Goal: Information Seeking & Learning: Compare options

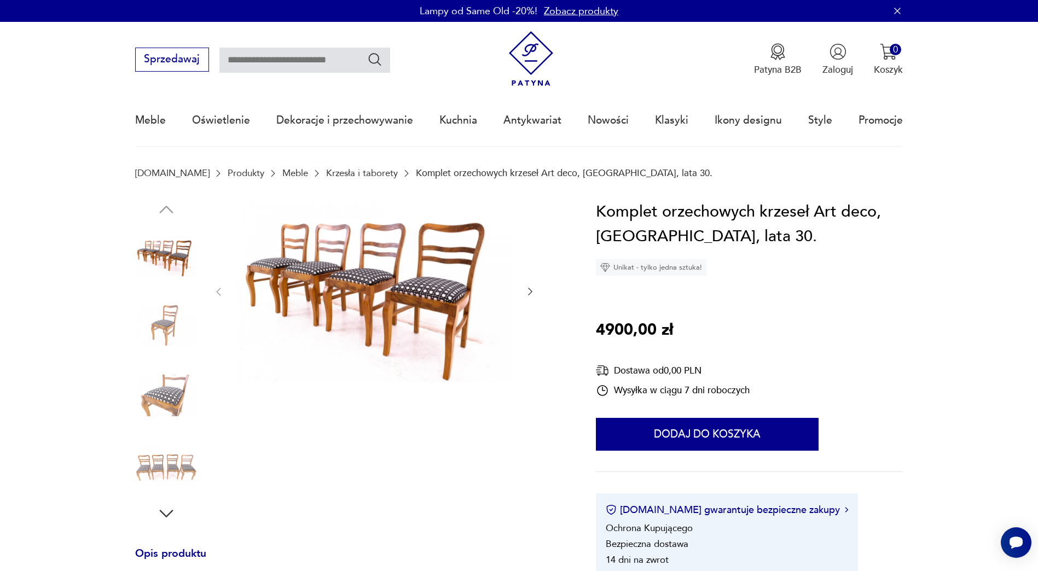
click at [337, 174] on link "Krzesła i taborety" at bounding box center [362, 173] width 72 height 10
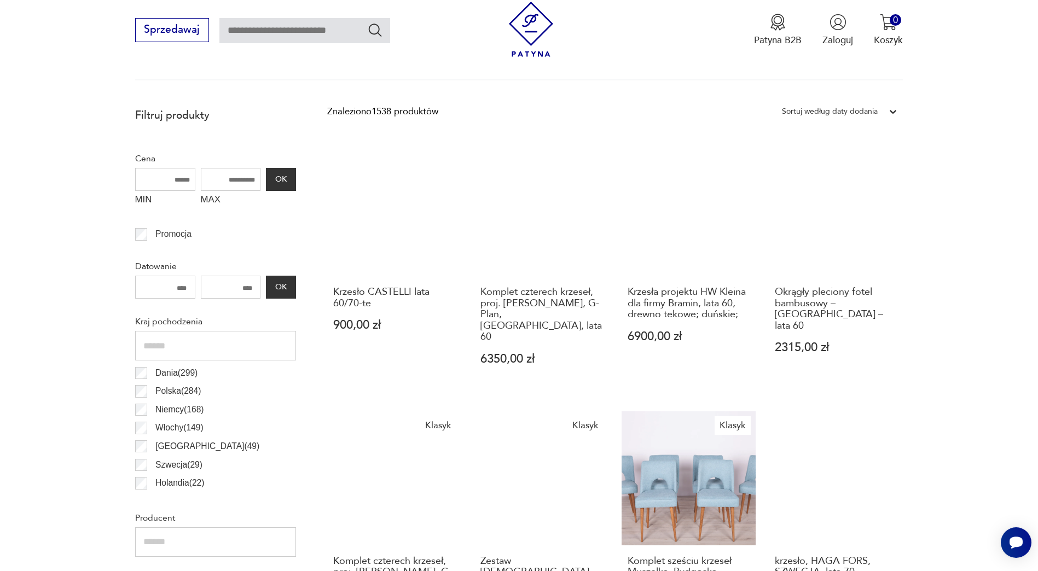
scroll to position [364, 0]
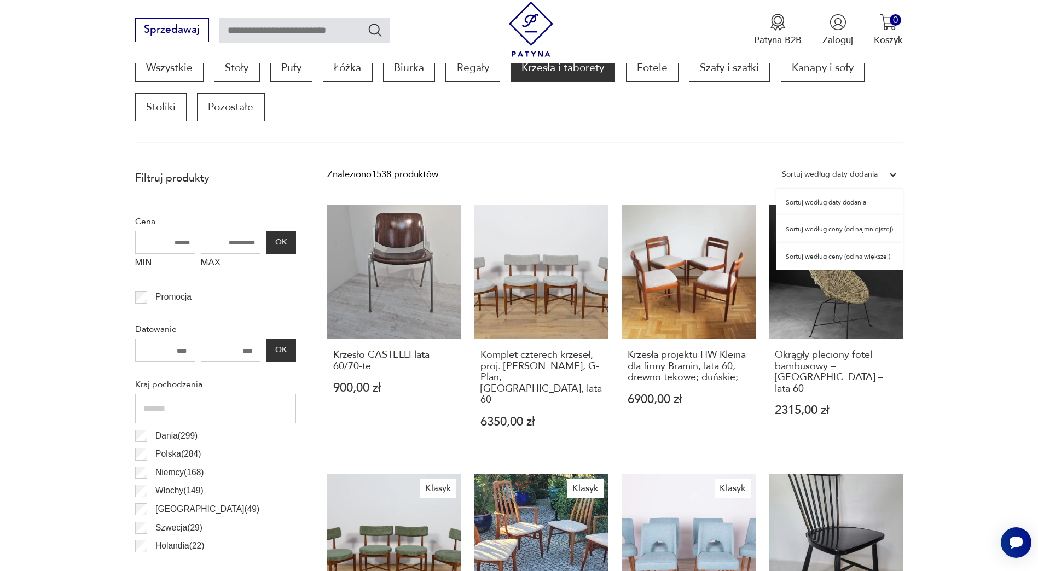
click at [885, 174] on div at bounding box center [893, 175] width 20 height 20
click at [879, 234] on div "Sortuj według ceny (od najmniejszej)" at bounding box center [840, 229] width 126 height 27
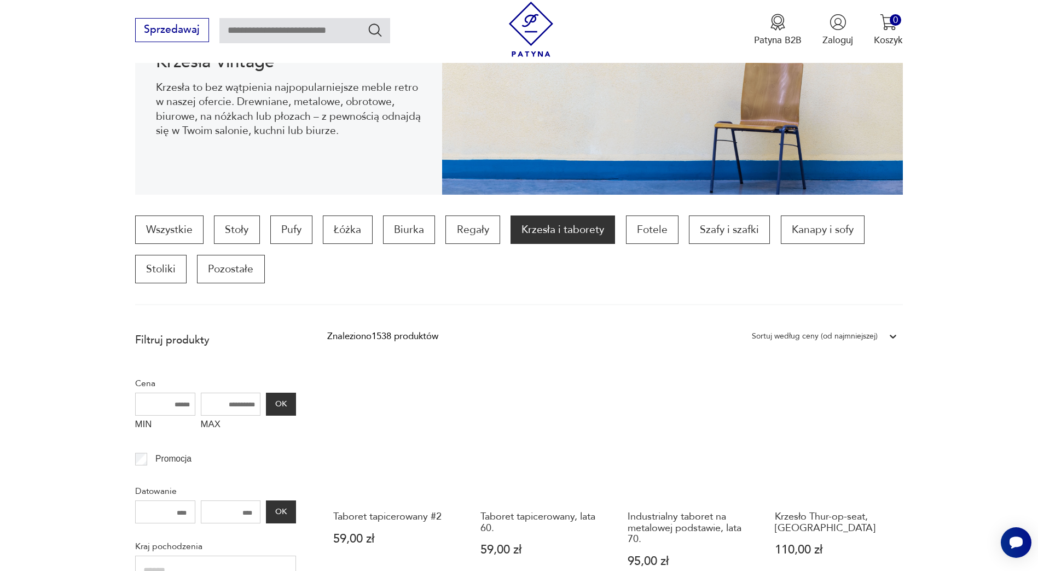
scroll to position [200, 0]
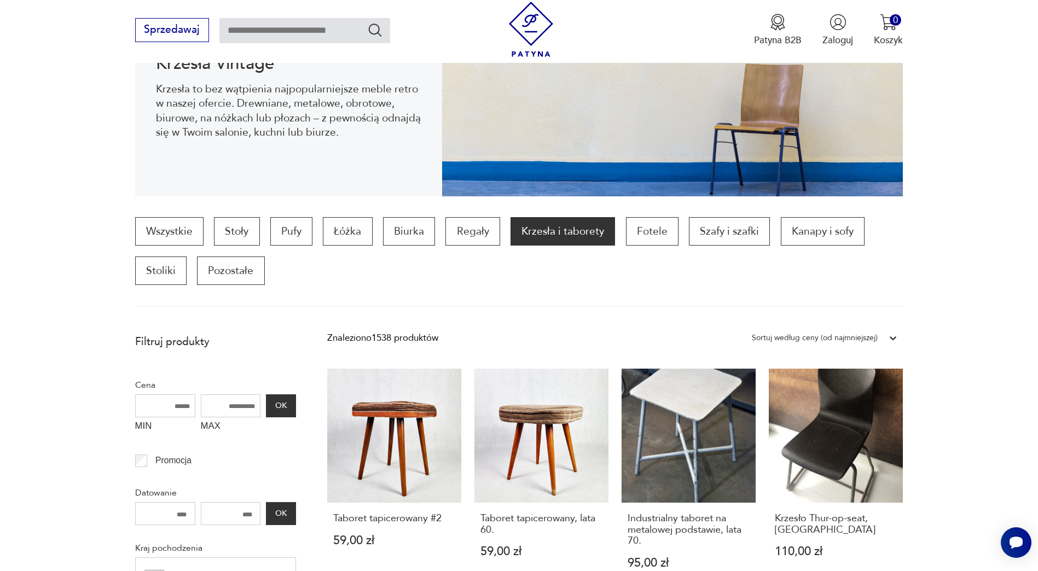
click at [874, 335] on div "Sortuj według ceny (od najmniejszej)" at bounding box center [815, 338] width 126 height 14
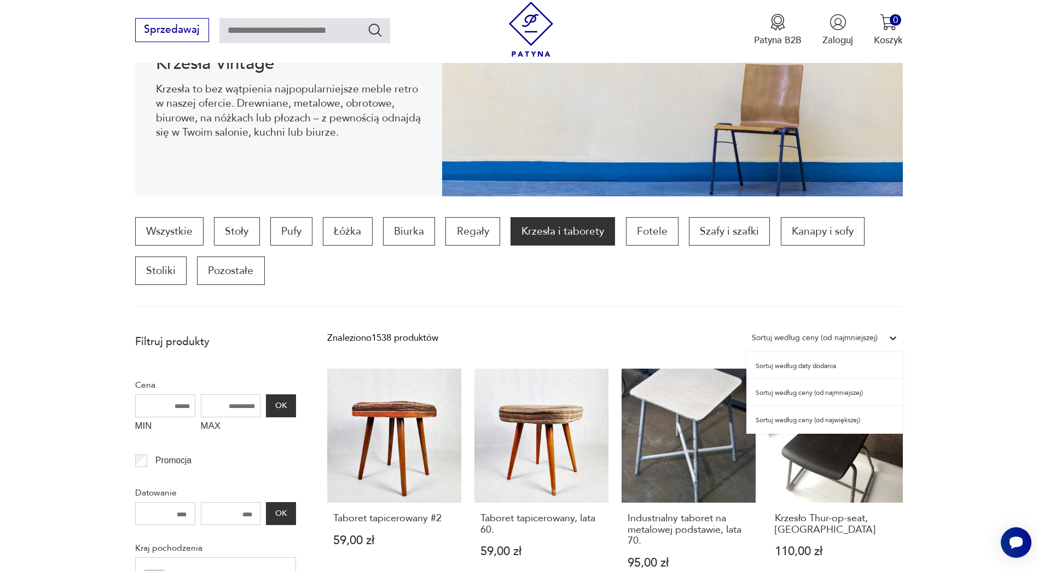
click at [856, 360] on div "Sortuj według daty dodania" at bounding box center [824, 365] width 157 height 27
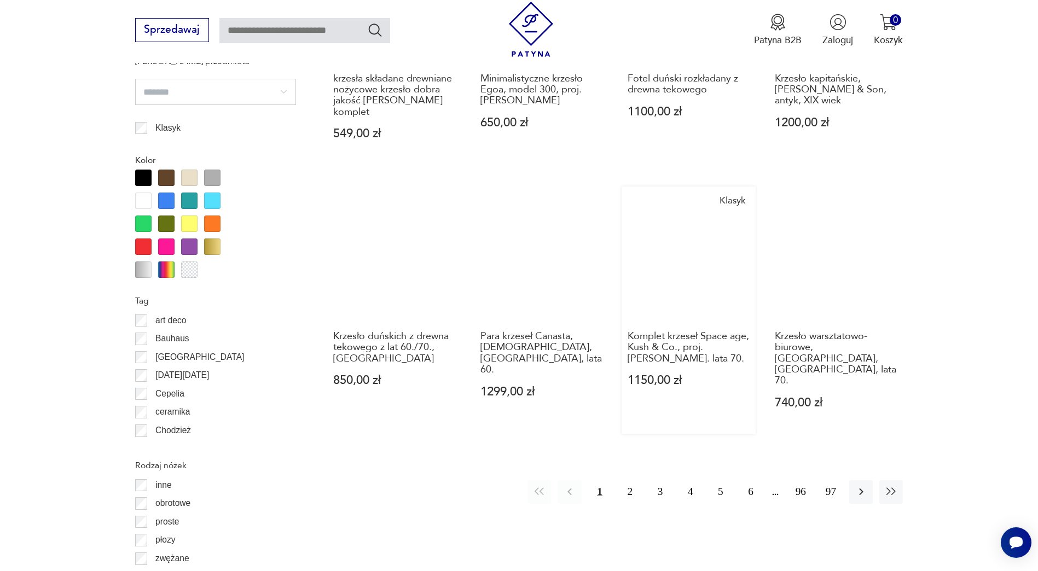
scroll to position [1185, 0]
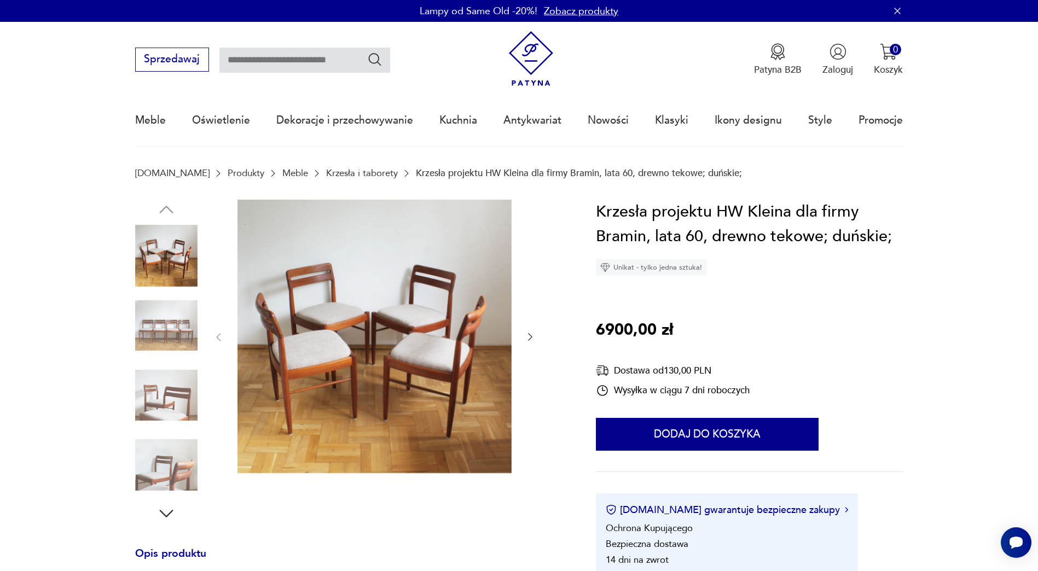
click at [179, 274] on img at bounding box center [166, 256] width 62 height 62
click at [181, 338] on img at bounding box center [166, 325] width 62 height 62
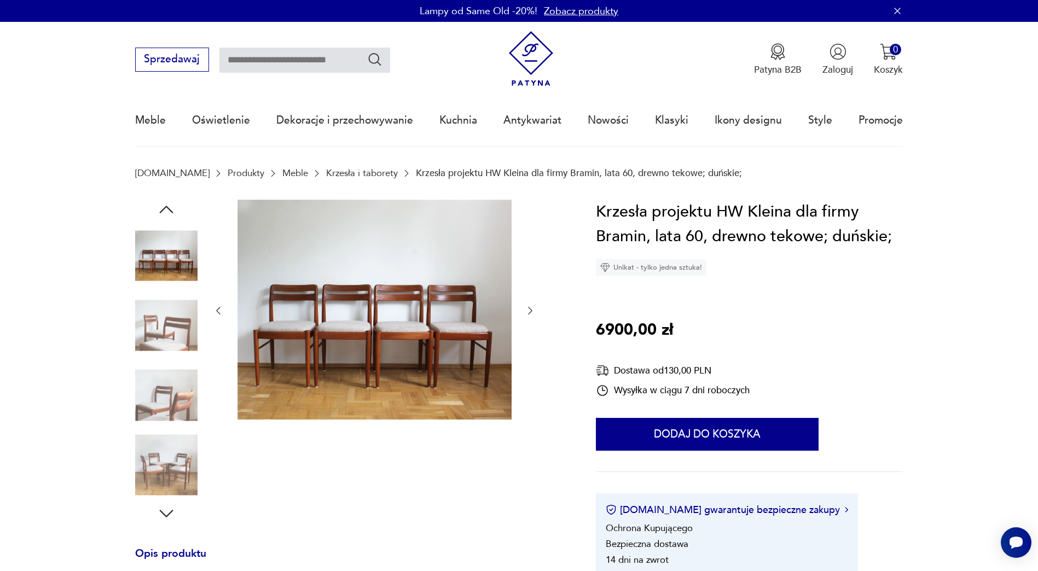
click at [183, 345] on img at bounding box center [166, 325] width 62 height 62
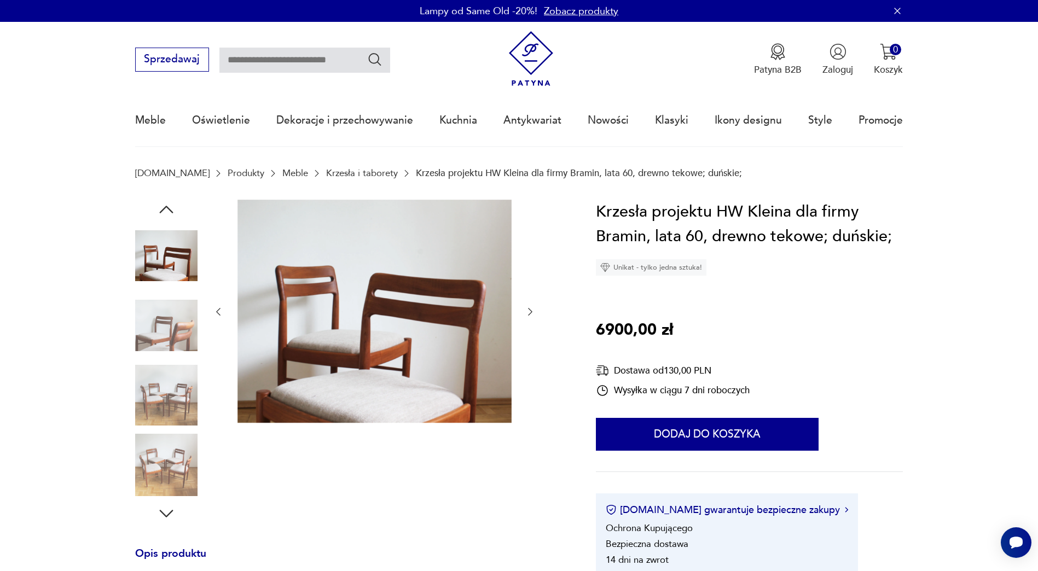
click at [170, 396] on img at bounding box center [166, 395] width 62 height 62
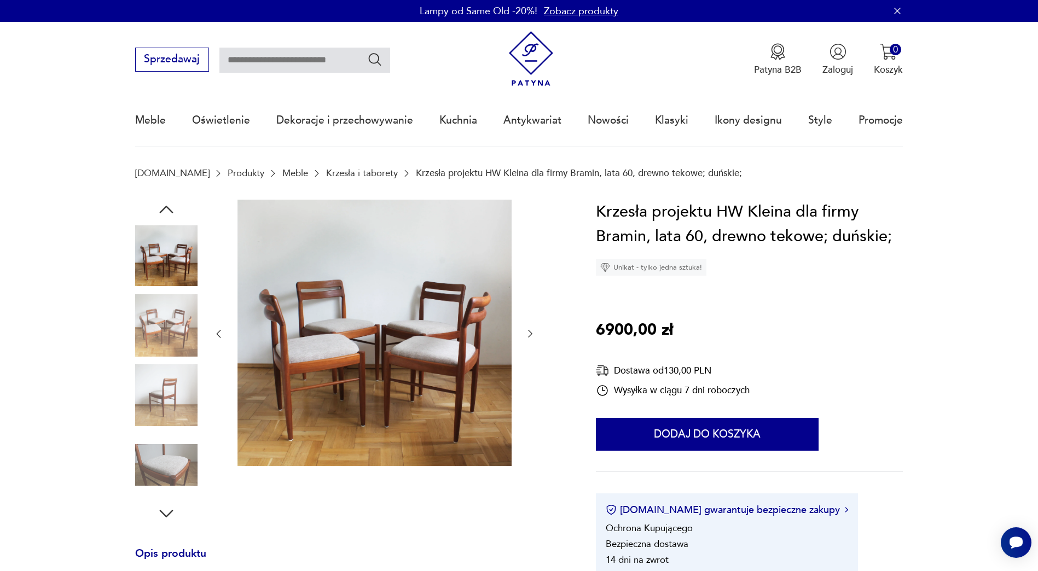
click at [161, 400] on img at bounding box center [166, 395] width 62 height 62
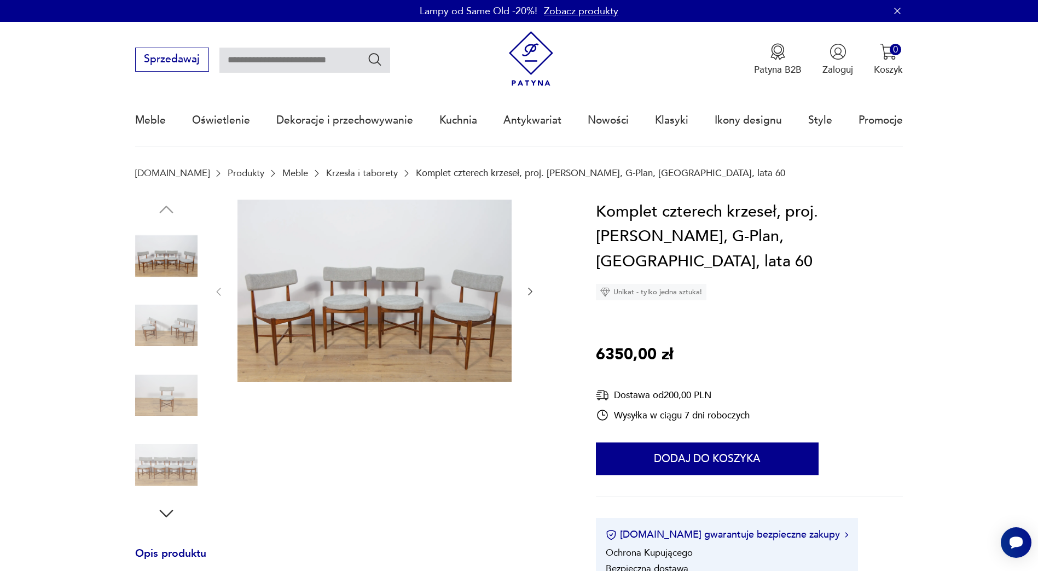
click at [170, 310] on img at bounding box center [166, 325] width 62 height 62
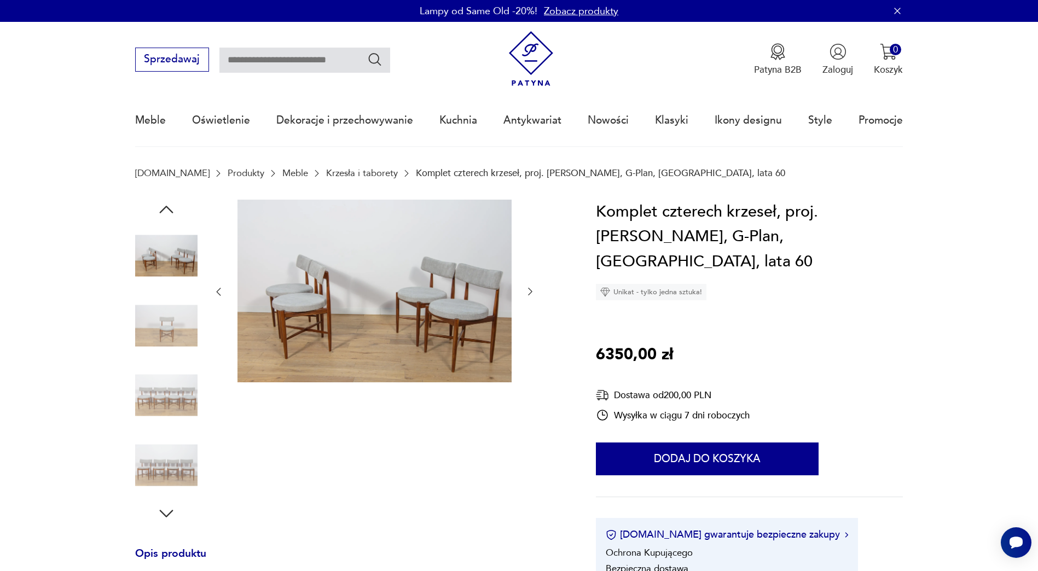
click at [165, 373] on img at bounding box center [166, 395] width 62 height 62
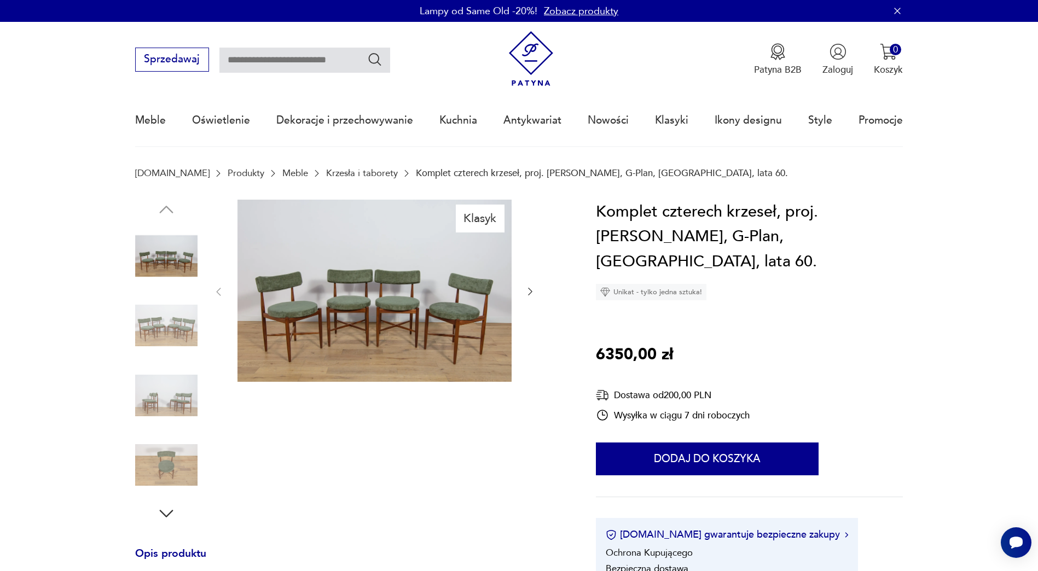
click at [167, 328] on img at bounding box center [166, 325] width 62 height 62
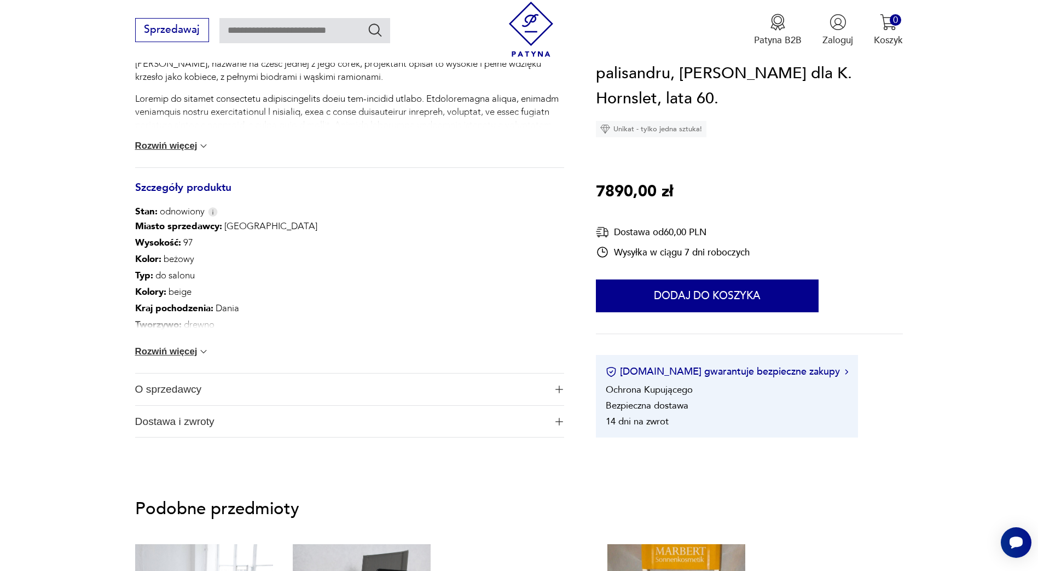
scroll to position [547, 0]
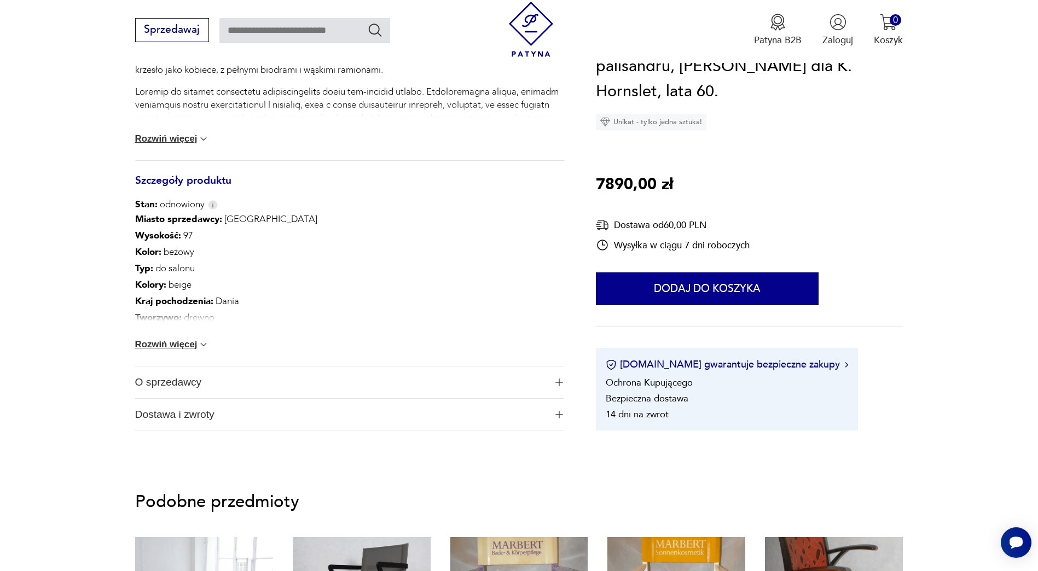
click at [168, 343] on button "Rozwiń więcej" at bounding box center [172, 344] width 74 height 11
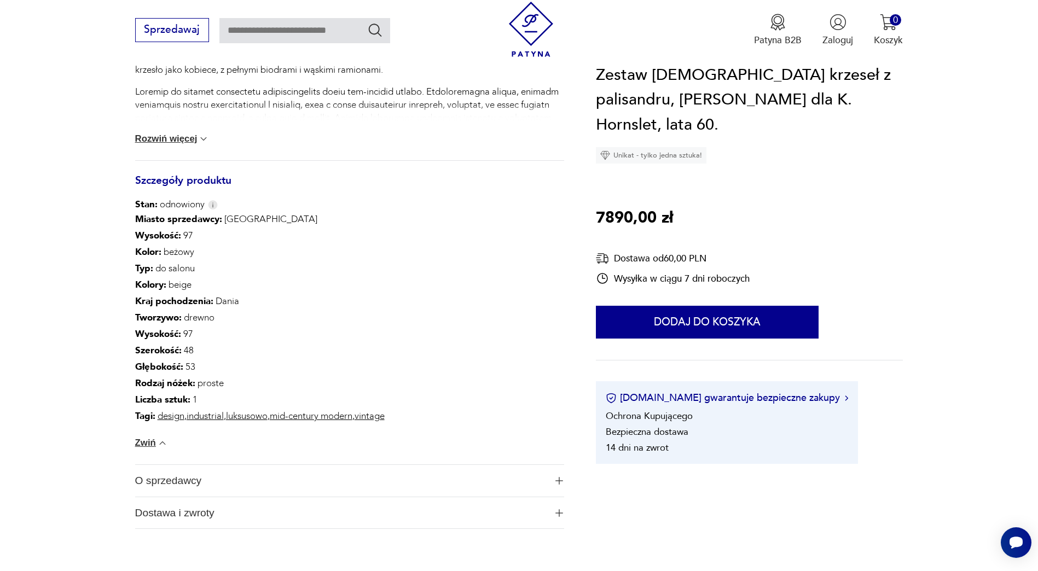
click at [174, 477] on span "O sprzedawcy" at bounding box center [341, 481] width 412 height 32
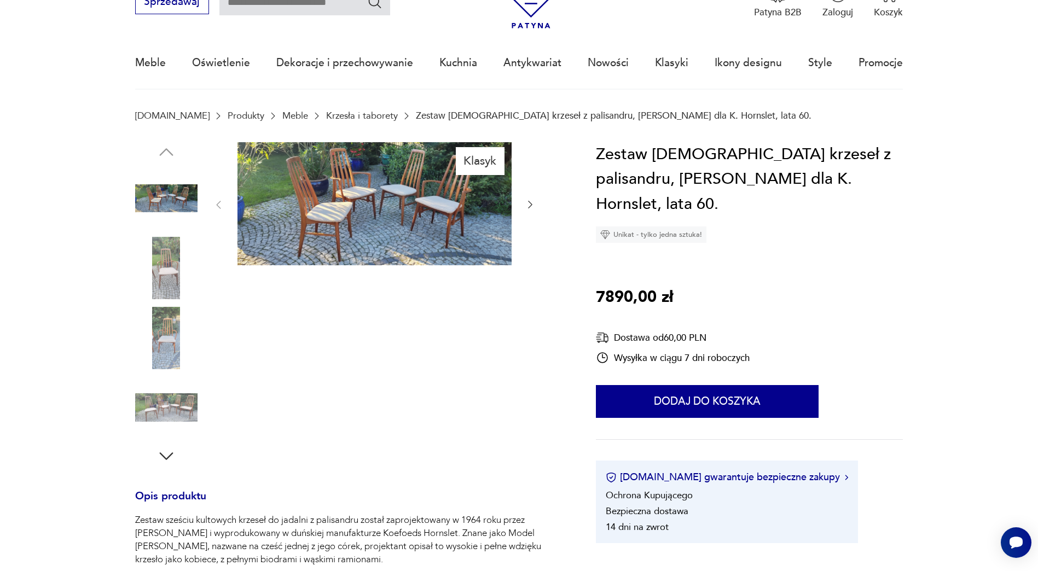
scroll to position [55, 0]
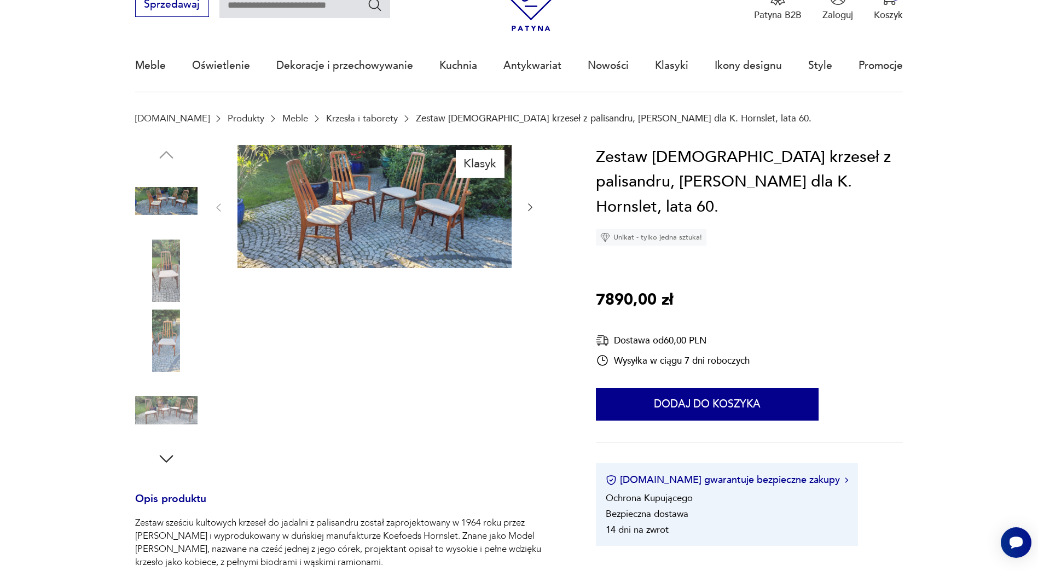
click at [441, 216] on img at bounding box center [374, 207] width 274 height 124
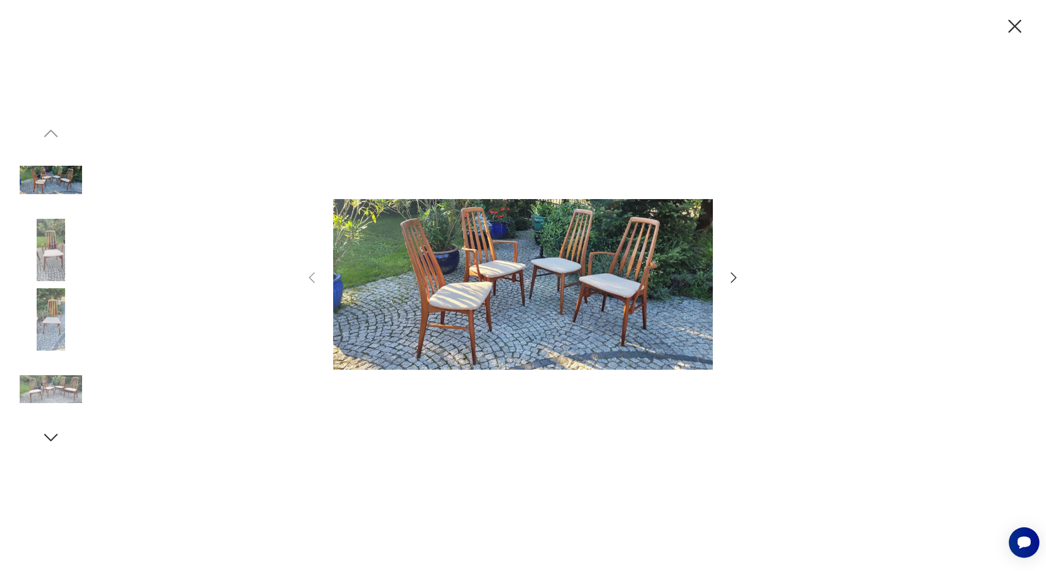
click at [52, 263] on img at bounding box center [51, 250] width 62 height 62
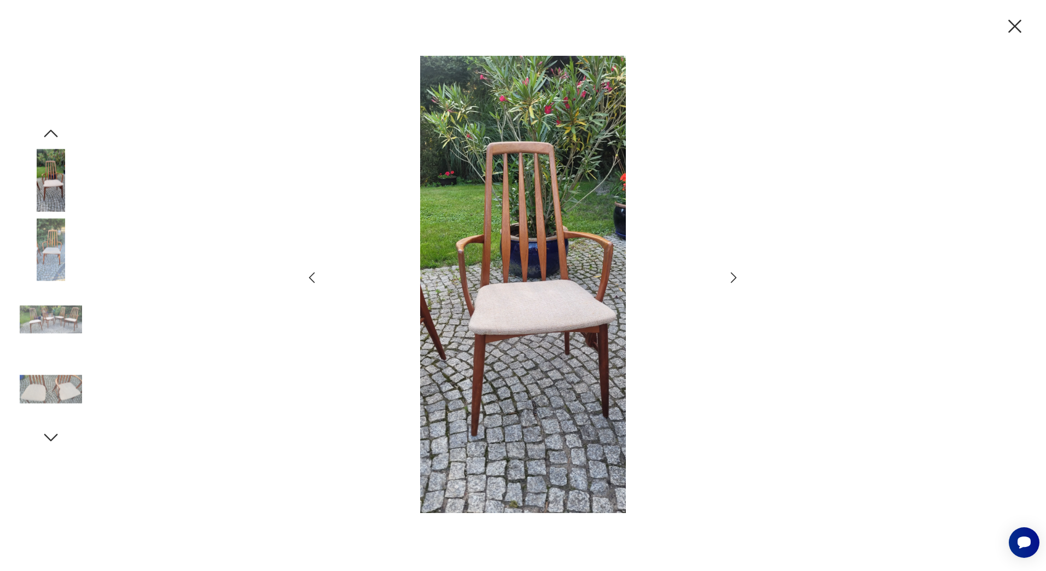
click at [47, 283] on div at bounding box center [51, 216] width 62 height 274
click at [48, 304] on img at bounding box center [51, 319] width 62 height 62
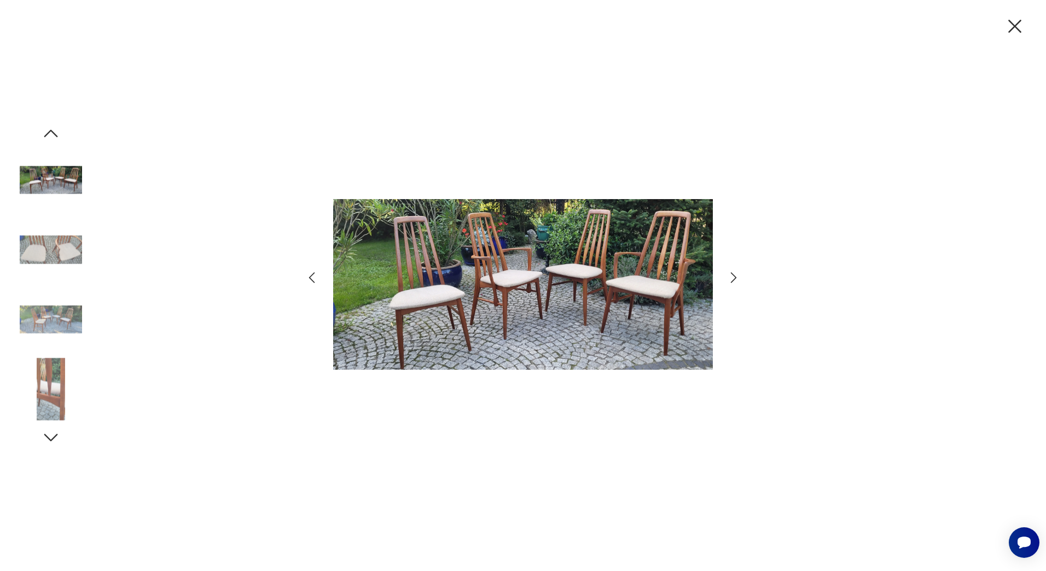
click at [1017, 28] on icon "button" at bounding box center [1015, 26] width 13 height 13
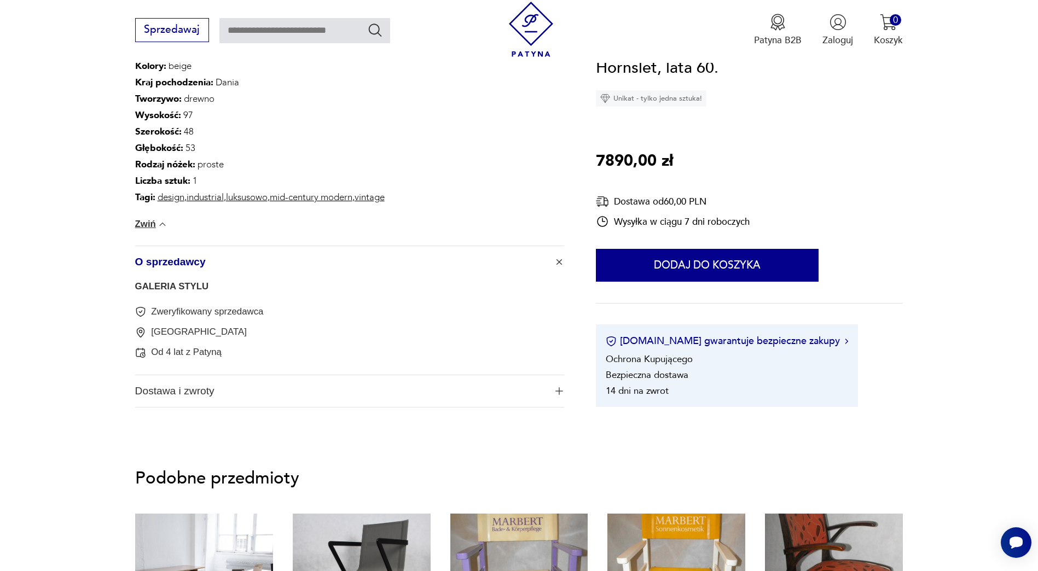
click at [184, 283] on link "GALERIA STYLU" at bounding box center [172, 286] width 74 height 10
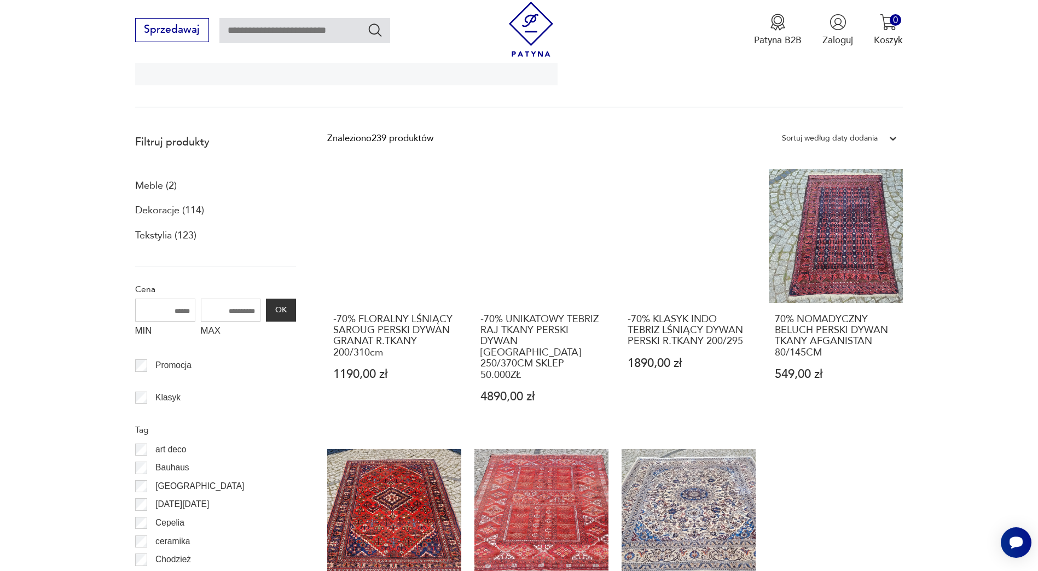
scroll to position [347, 0]
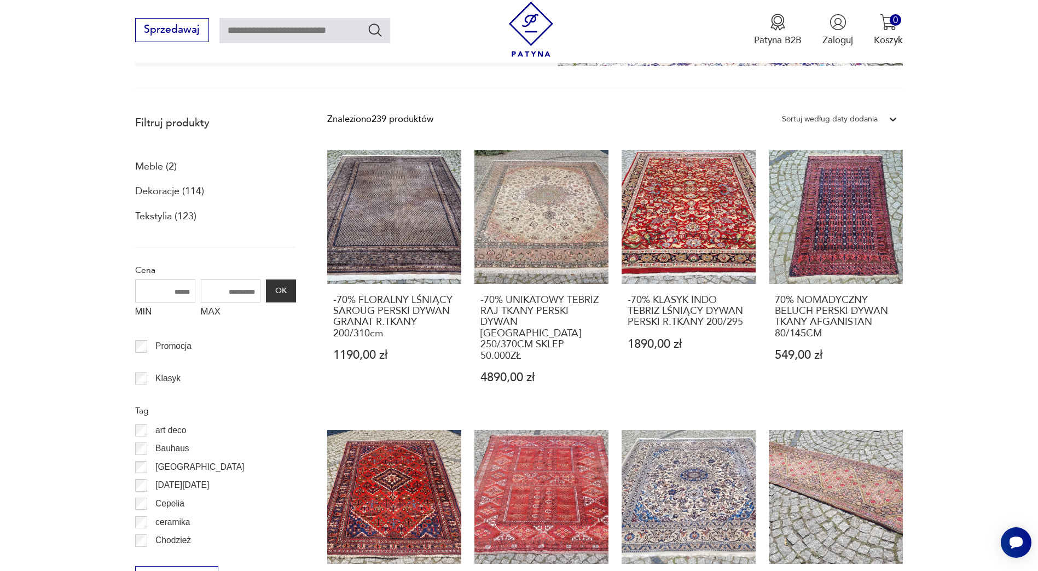
click at [163, 169] on p "Meble (2)" at bounding box center [156, 167] width 42 height 19
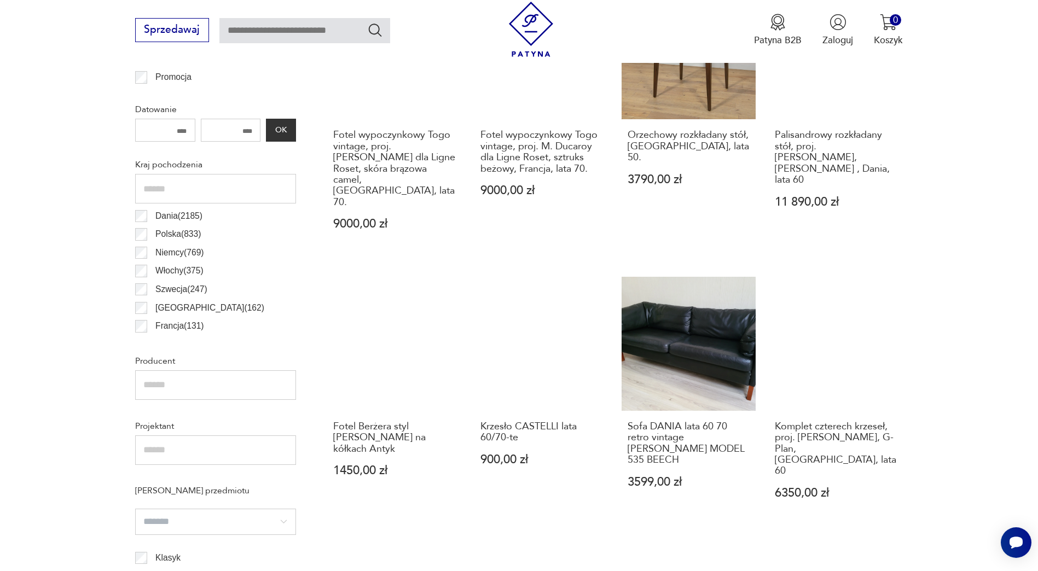
scroll to position [600, 0]
